Goal: Find specific page/section: Find specific page/section

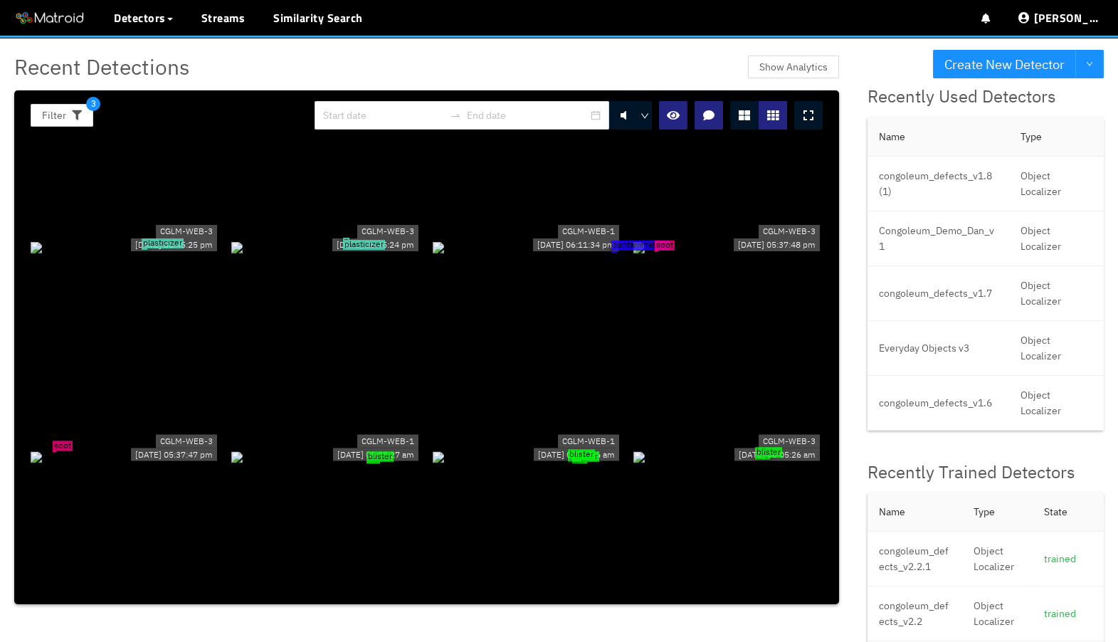
click at [331, 238] on div "plasticizer" at bounding box center [325, 246] width 189 height 16
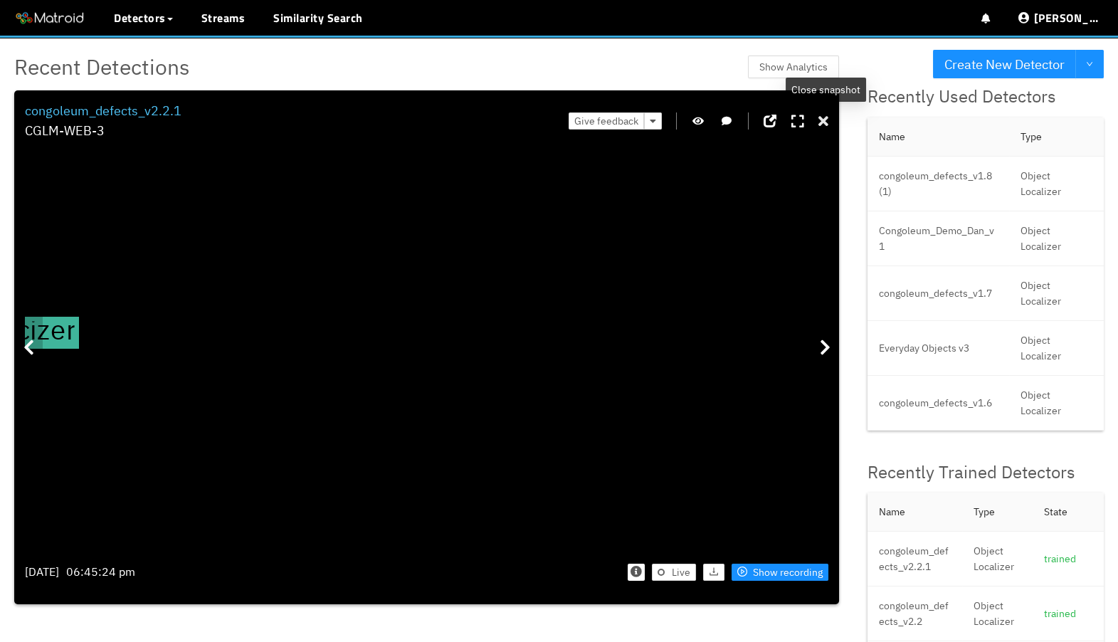
click at [822, 126] on icon at bounding box center [823, 122] width 10 height 14
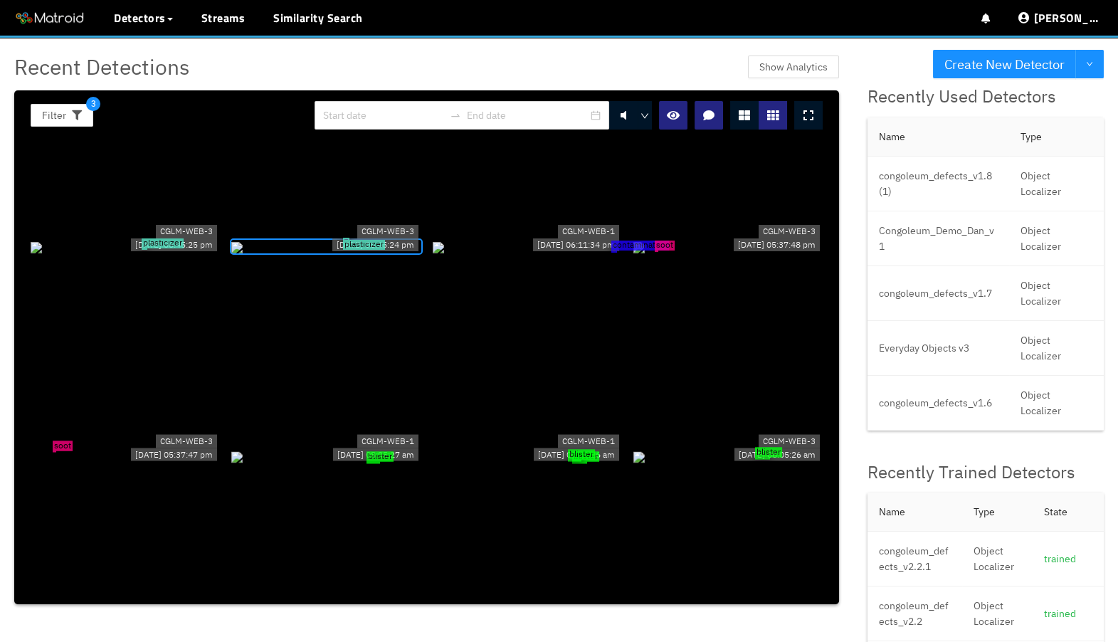
click at [179, 254] on div "CGLM-WEB-3 09/22/2025 06:45:25 pm" at bounding box center [174, 237] width 92 height 34
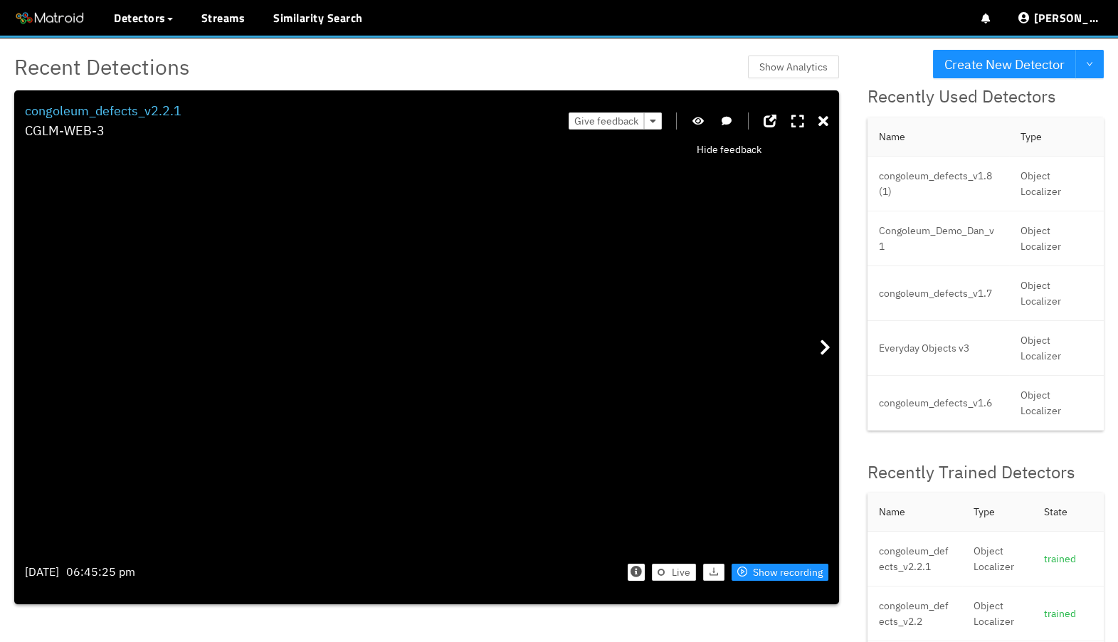
click at [698, 118] on icon "button" at bounding box center [697, 121] width 11 height 10
click at [702, 121] on icon "button" at bounding box center [698, 121] width 13 height 10
click at [428, 349] on div "plasticizer" at bounding box center [427, 348] width 1 height 2
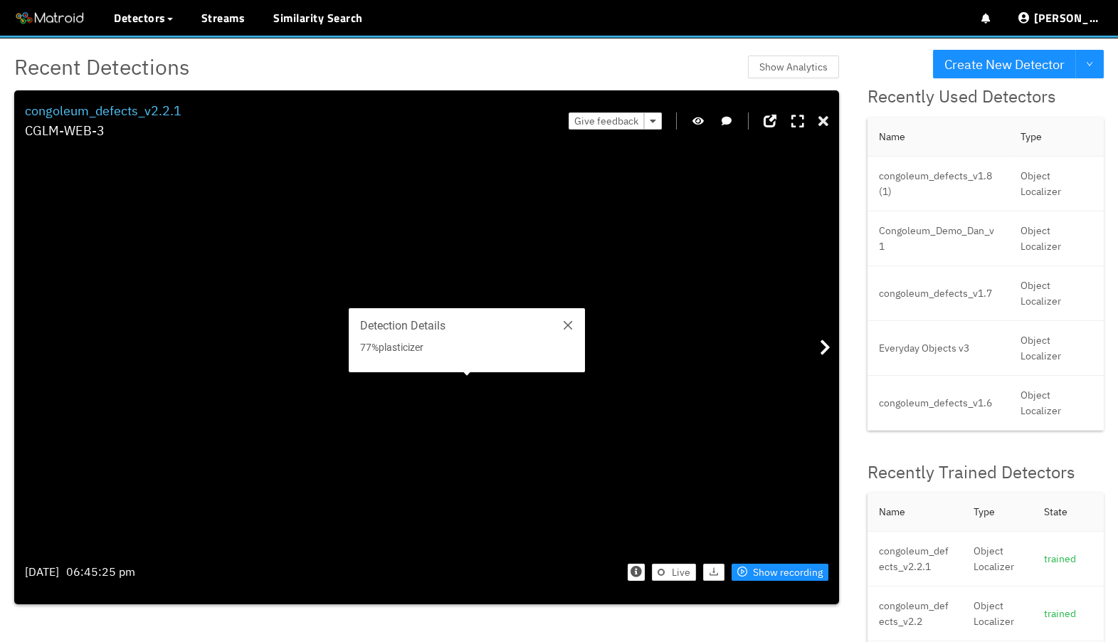
click at [822, 116] on icon at bounding box center [823, 122] width 10 height 14
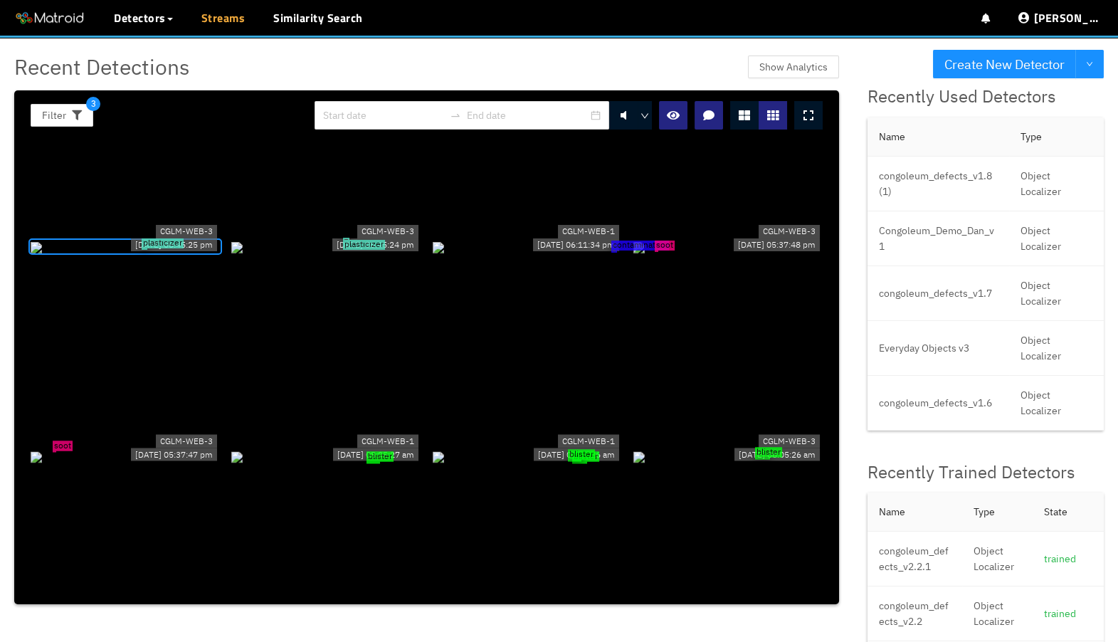
click at [236, 23] on link "Streams" at bounding box center [223, 17] width 44 height 17
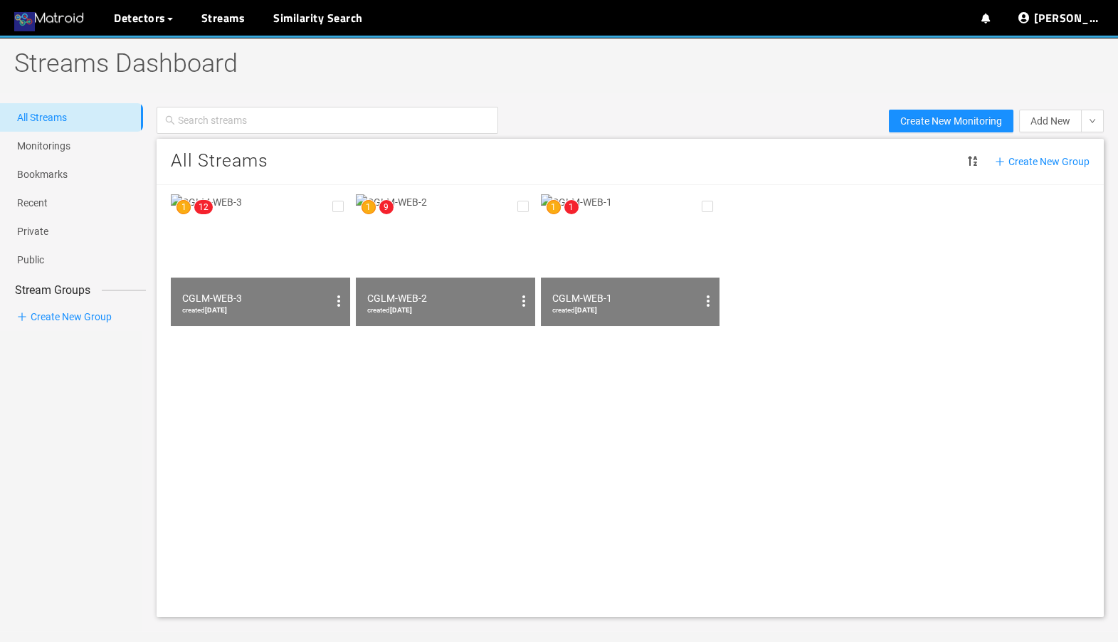
click at [41, 24] on img at bounding box center [49, 18] width 71 height 21
